Goal: Task Accomplishment & Management: Use online tool/utility

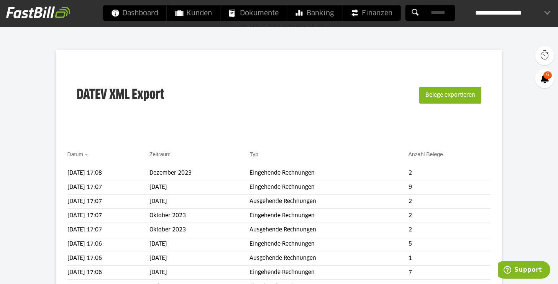
scroll to position [57, 0]
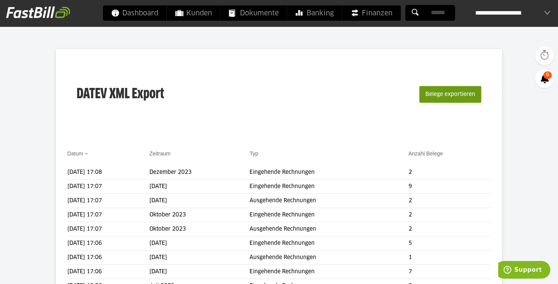
click at [442, 98] on button "Belege exportieren" at bounding box center [450, 94] width 62 height 17
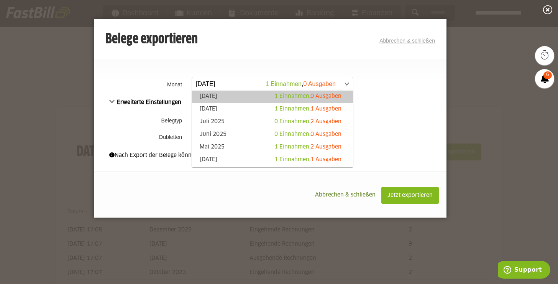
click at [333, 80] on span at bounding box center [268, 84] width 161 height 14
click at [369, 75] on td "**********" at bounding box center [318, 84] width 257 height 20
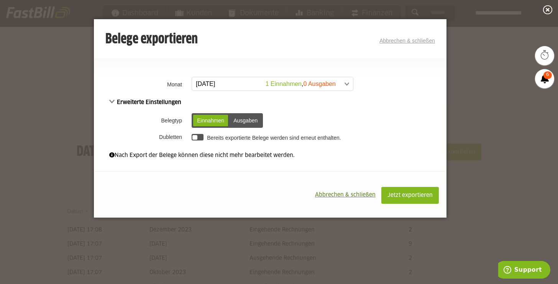
click at [259, 124] on div "Ausgaben" at bounding box center [246, 120] width 32 height 11
click at [214, 117] on div "Einnahmen" at bounding box center [210, 120] width 35 height 11
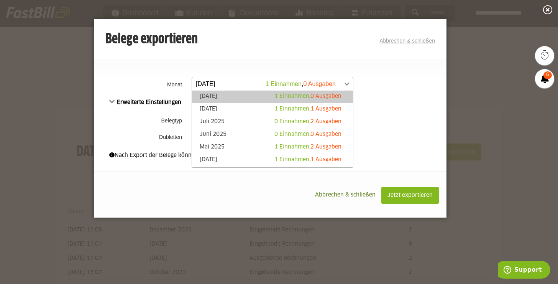
click at [256, 84] on span at bounding box center [268, 84] width 161 height 14
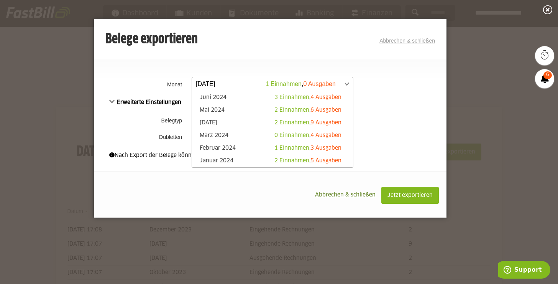
scroll to position [201, 0]
click at [406, 45] on div "Belege exportieren Abbrechen & schließen" at bounding box center [270, 39] width 330 height 15
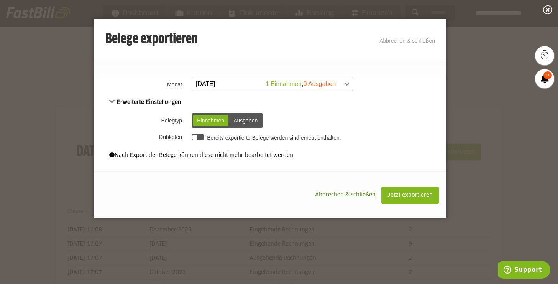
click at [409, 39] on link "Abbrechen & schließen" at bounding box center [407, 41] width 56 height 6
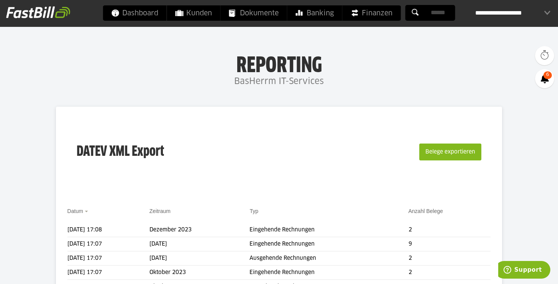
click at [499, 10] on div "**********" at bounding box center [512, 12] width 75 height 15
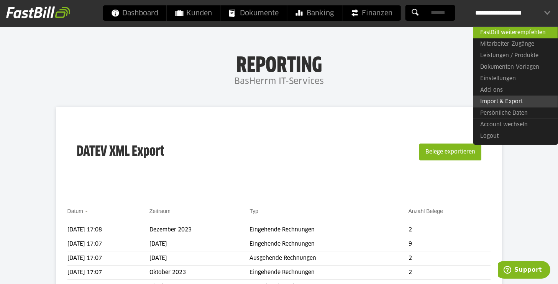
click at [499, 96] on link "Import & Export" at bounding box center [515, 101] width 84 height 12
